Goal: Obtain resource: Download file/media

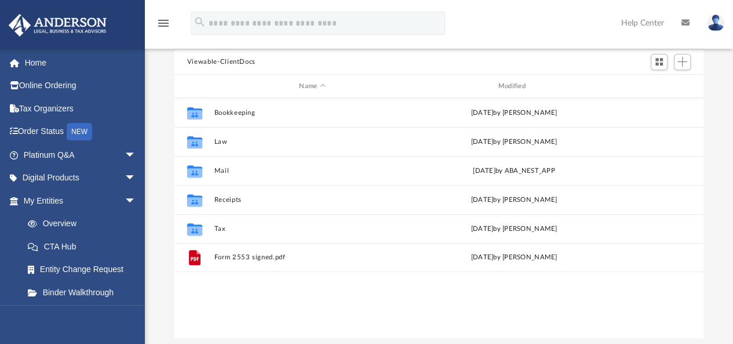
scroll to position [119, 0]
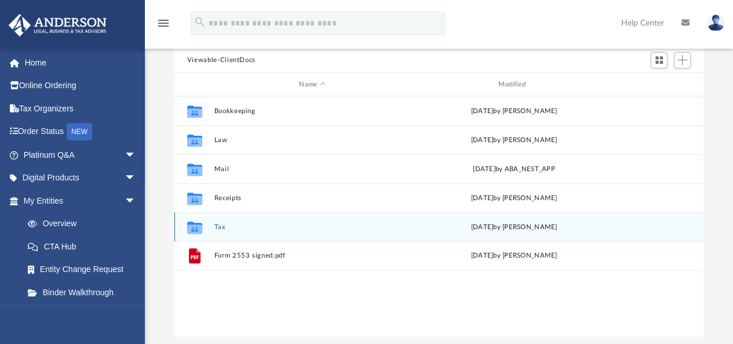
click at [219, 224] on button "Tax" at bounding box center [312, 227] width 196 height 8
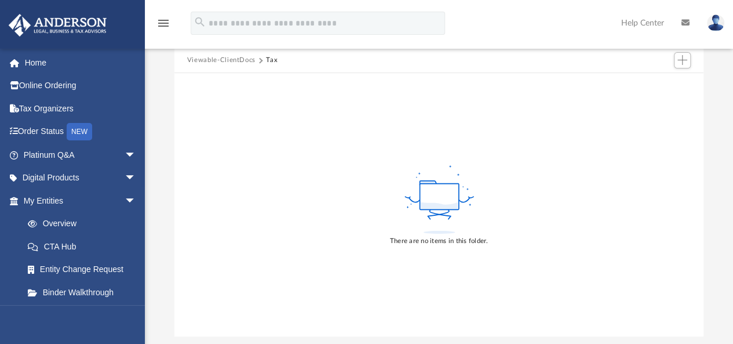
scroll to position [0, 0]
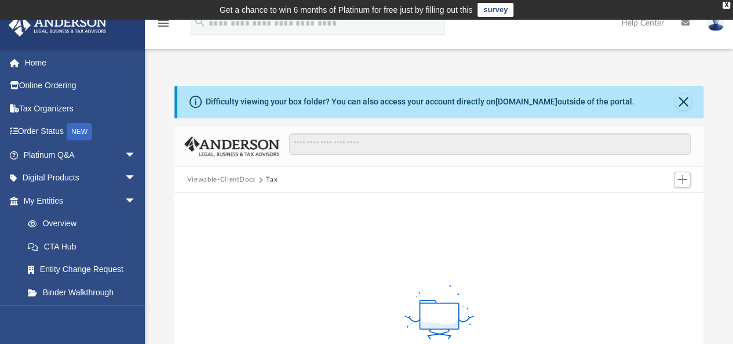
click at [217, 75] on div "Difficulty viewing your box folder? You can also access your account directly o…" at bounding box center [439, 258] width 588 height 395
click at [683, 103] on button "Close" at bounding box center [683, 102] width 16 height 16
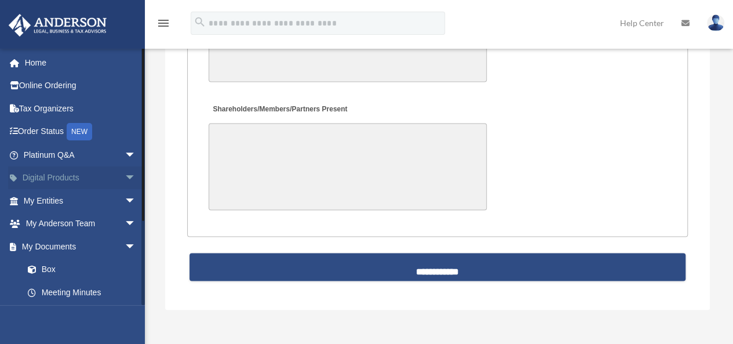
scroll to position [3126, 0]
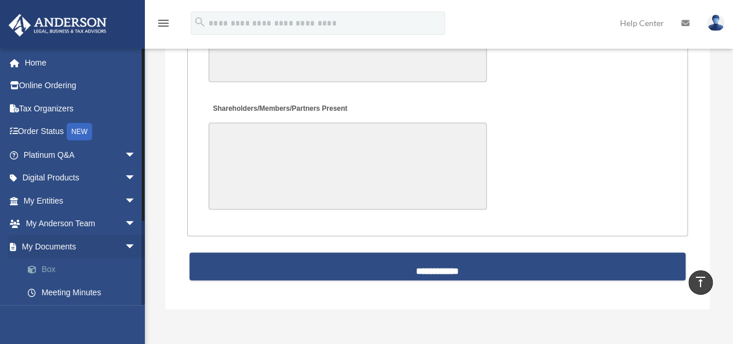
click at [50, 263] on link "Box" at bounding box center [84, 269] width 137 height 23
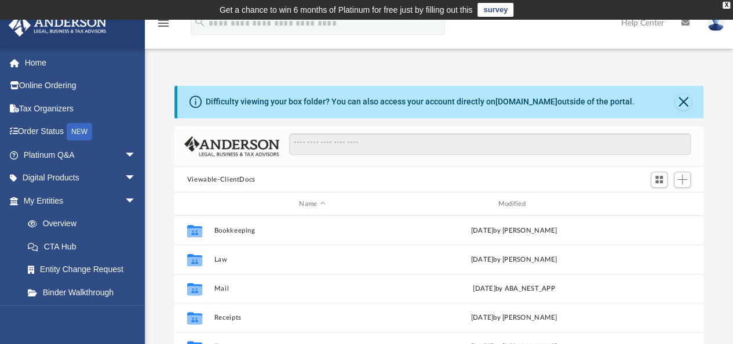
scroll to position [77, 0]
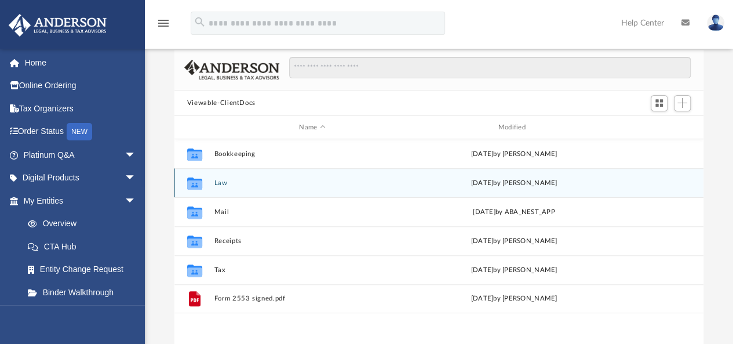
click at [257, 183] on button "Law" at bounding box center [312, 183] width 196 height 8
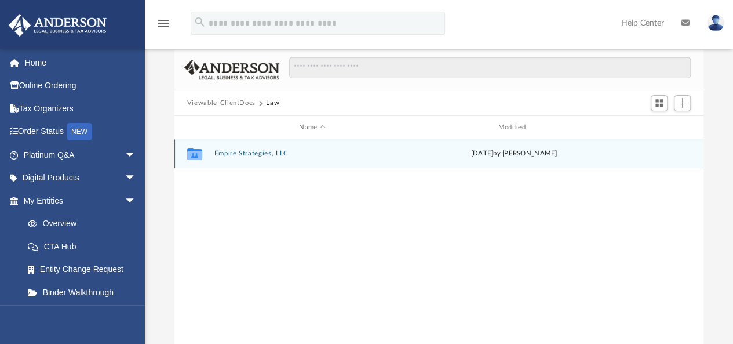
click at [262, 150] on button "Empire Strategies, LLC" at bounding box center [312, 154] width 196 height 8
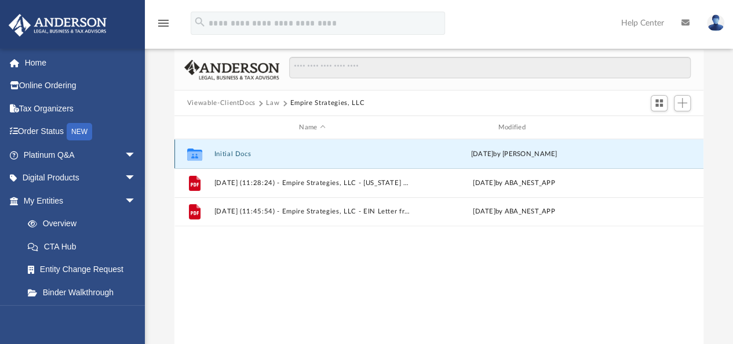
click at [236, 151] on button "Initial Docs" at bounding box center [312, 154] width 196 height 8
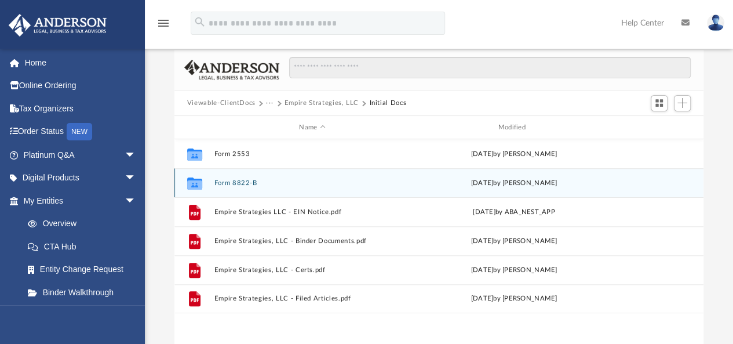
click at [239, 183] on button "Form 8822-B" at bounding box center [312, 183] width 196 height 8
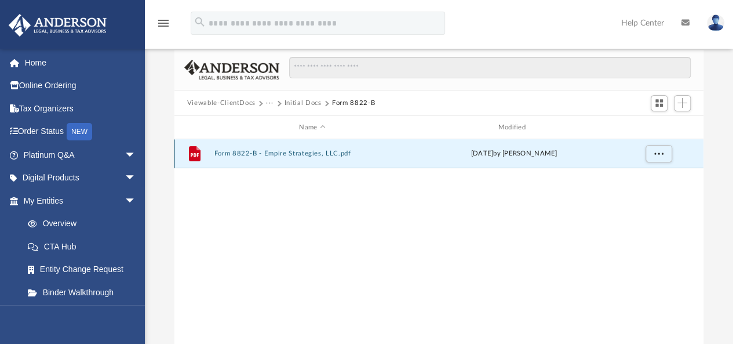
click at [289, 153] on button "Form 8822-B - Empire Strategies, LLC.pdf" at bounding box center [312, 154] width 196 height 8
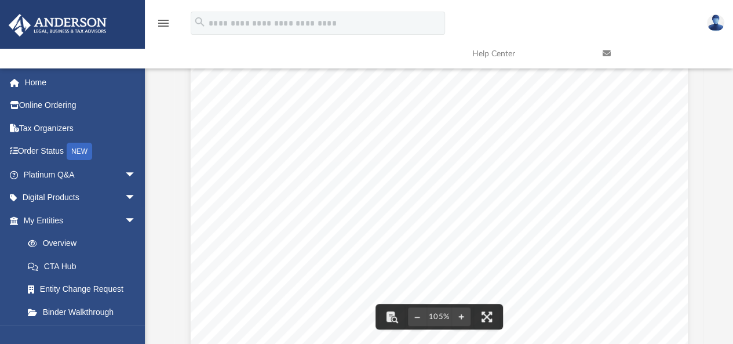
scroll to position [0, 0]
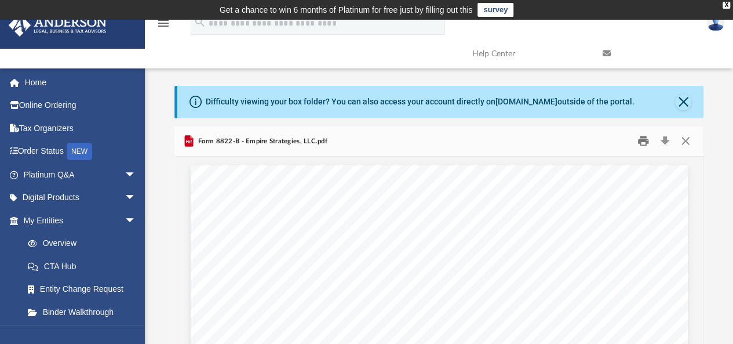
click at [642, 144] on button "Print" at bounding box center [643, 141] width 23 height 18
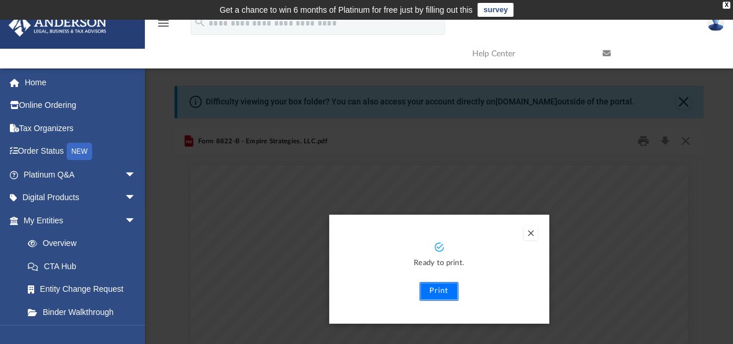
click at [435, 296] on button "Print" at bounding box center [439, 291] width 39 height 19
